Goal: Task Accomplishment & Management: Use online tool/utility

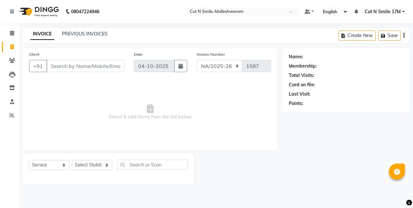
select select "7225"
select select "service"
click at [70, 67] on input "Client" at bounding box center [85, 66] width 78 height 12
click at [98, 163] on select "Select Stylist [PERSON_NAME] 17M [PERSON_NAME] 9M Ajim 17M [PERSON_NAME] 17M [P…" at bounding box center [92, 165] width 40 height 10
select select "60630"
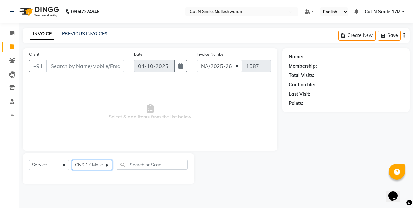
click at [72, 160] on select "Select Stylist [PERSON_NAME] 17M [PERSON_NAME] 9M Ajim 17M [PERSON_NAME] 17M [P…" at bounding box center [92, 165] width 40 height 10
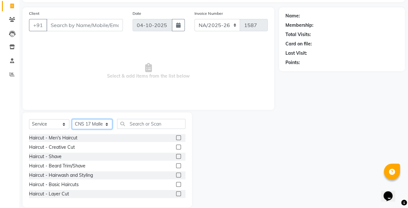
scroll to position [50, 0]
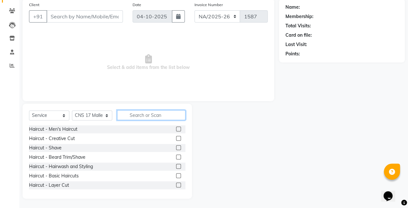
click at [131, 113] on input "text" at bounding box center [151, 115] width 68 height 10
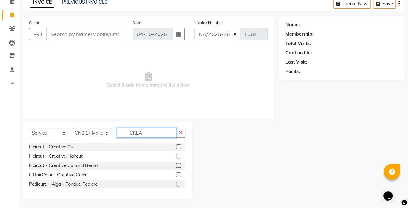
scroll to position [23, 0]
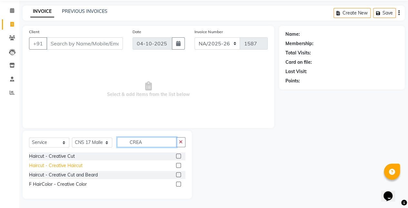
type input "CREA"
click at [80, 167] on div "Haircut - Creative Haircut" at bounding box center [56, 166] width 54 height 7
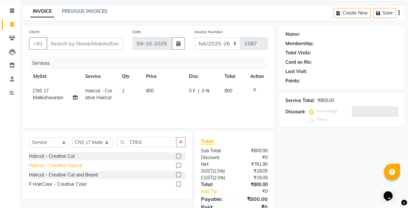
click at [80, 167] on div "Haircut - Creative Haircut" at bounding box center [56, 166] width 54 height 7
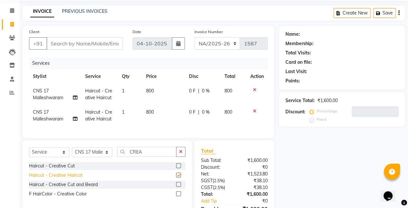
checkbox input "false"
click at [105, 44] on input "Client" at bounding box center [84, 43] width 76 height 12
click at [108, 42] on input "Client" at bounding box center [84, 43] width 76 height 12
type input "8"
type input "0"
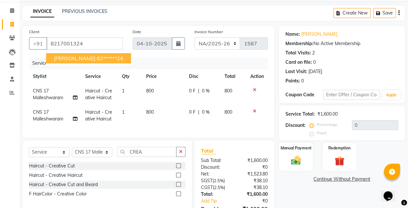
click at [109, 56] on button "[PERSON_NAME] 82******24" at bounding box center [88, 58] width 85 height 10
type input "82******24"
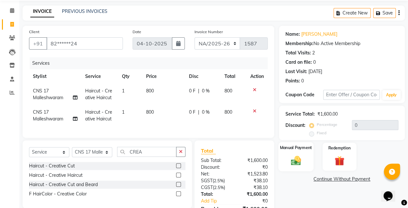
click at [299, 157] on img at bounding box center [296, 161] width 16 height 12
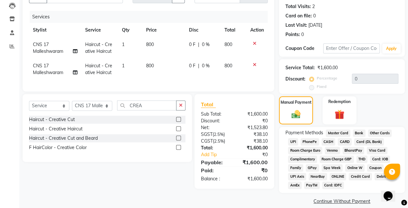
scroll to position [77, 0]
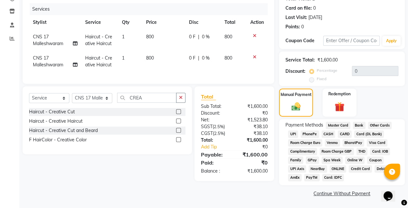
click at [293, 133] on span "UPI" at bounding box center [293, 134] width 10 height 7
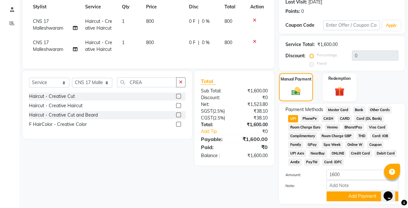
scroll to position [111, 0]
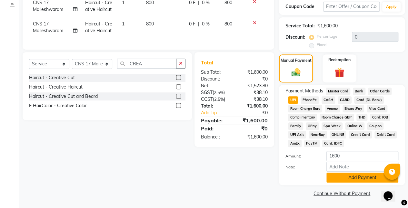
click at [348, 179] on button "Add Payment" at bounding box center [363, 178] width 72 height 10
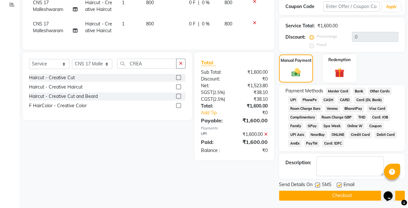
click at [339, 195] on button "Checkout" at bounding box center [342, 196] width 126 height 10
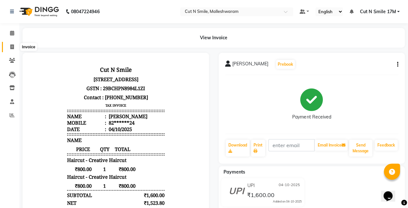
click at [12, 47] on icon at bounding box center [12, 47] width 4 height 5
select select "service"
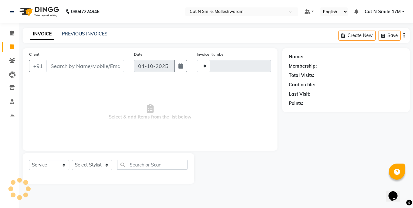
type input "222"
select select "7223"
